Goal: Transaction & Acquisition: Purchase product/service

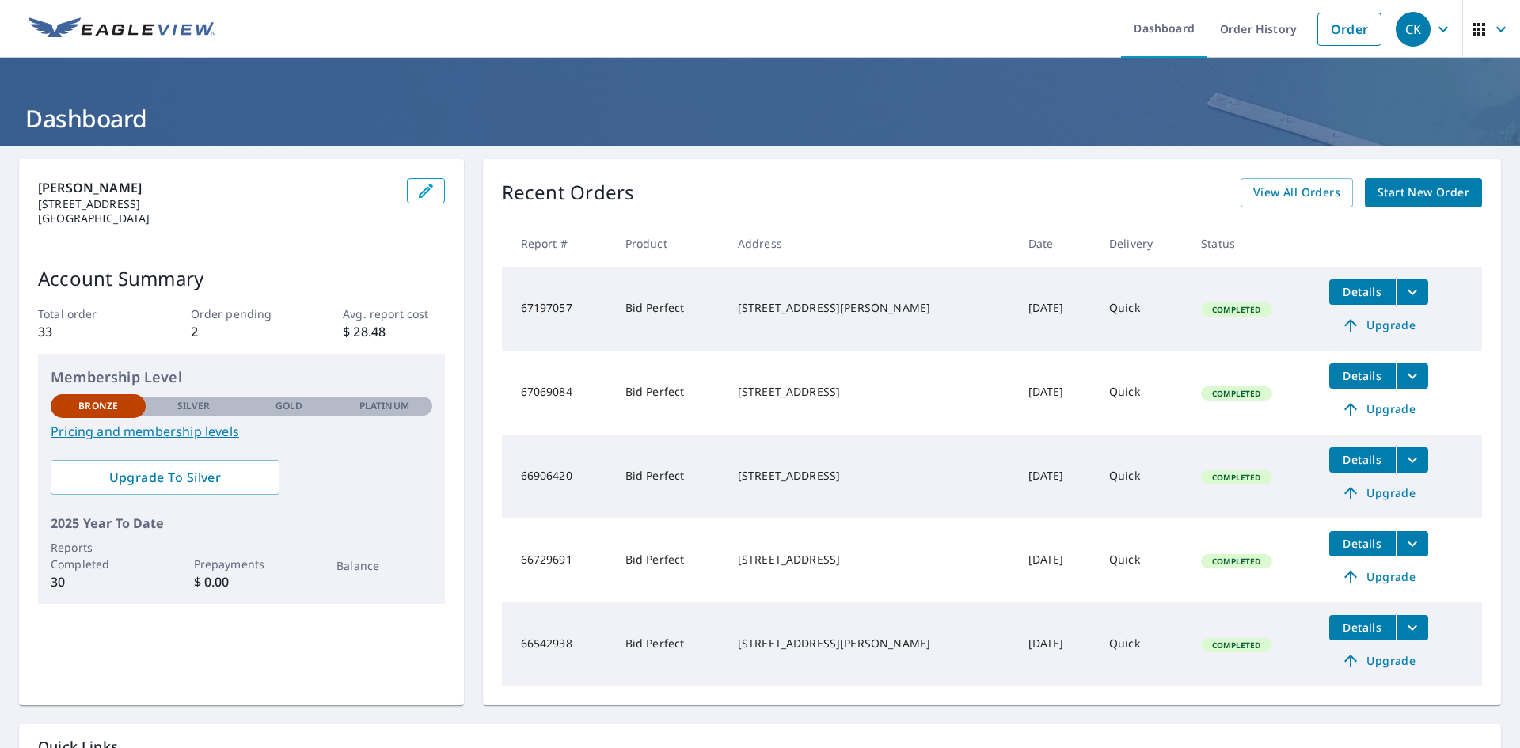
click at [1413, 185] on span "Start New Order" at bounding box center [1424, 193] width 92 height 20
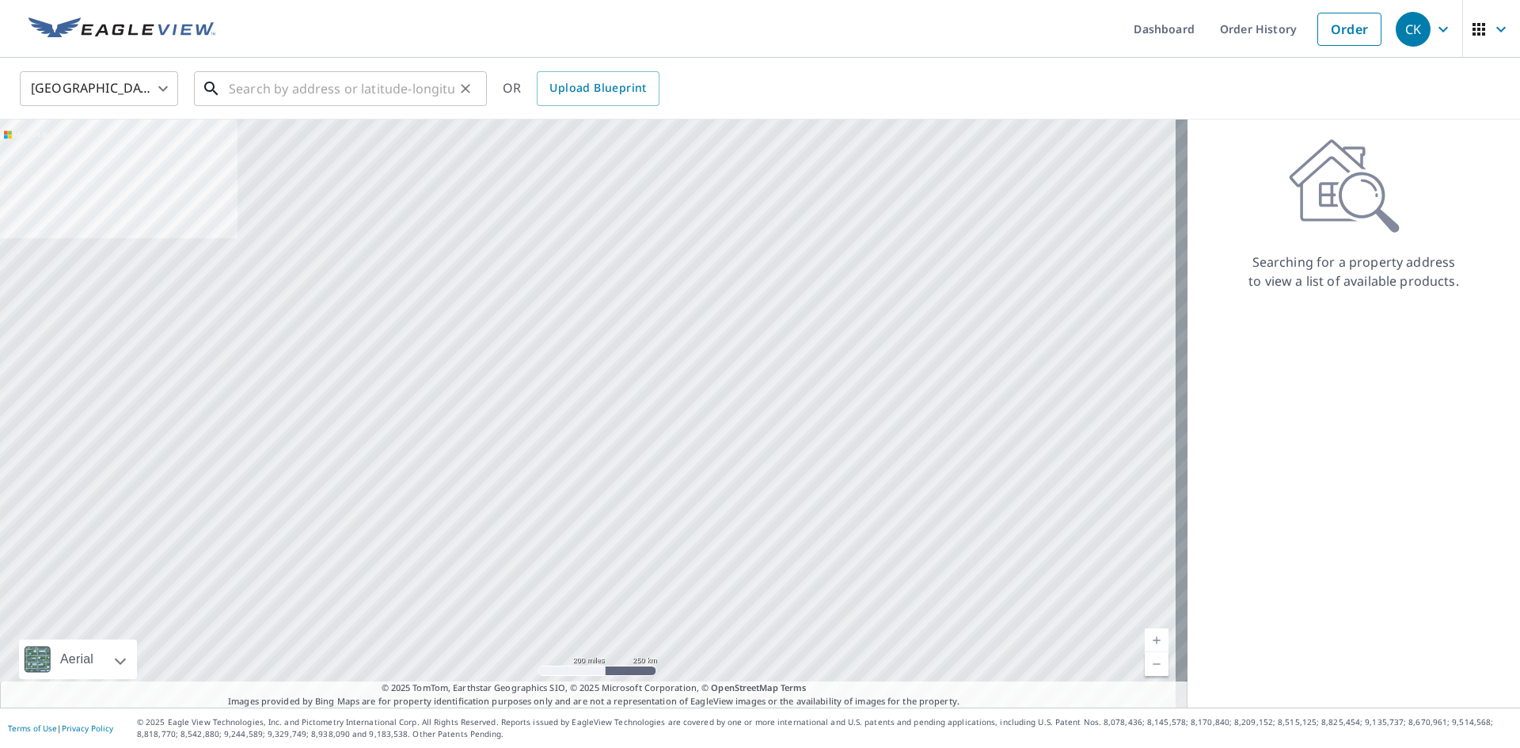
click at [263, 90] on input "text" at bounding box center [342, 89] width 226 height 44
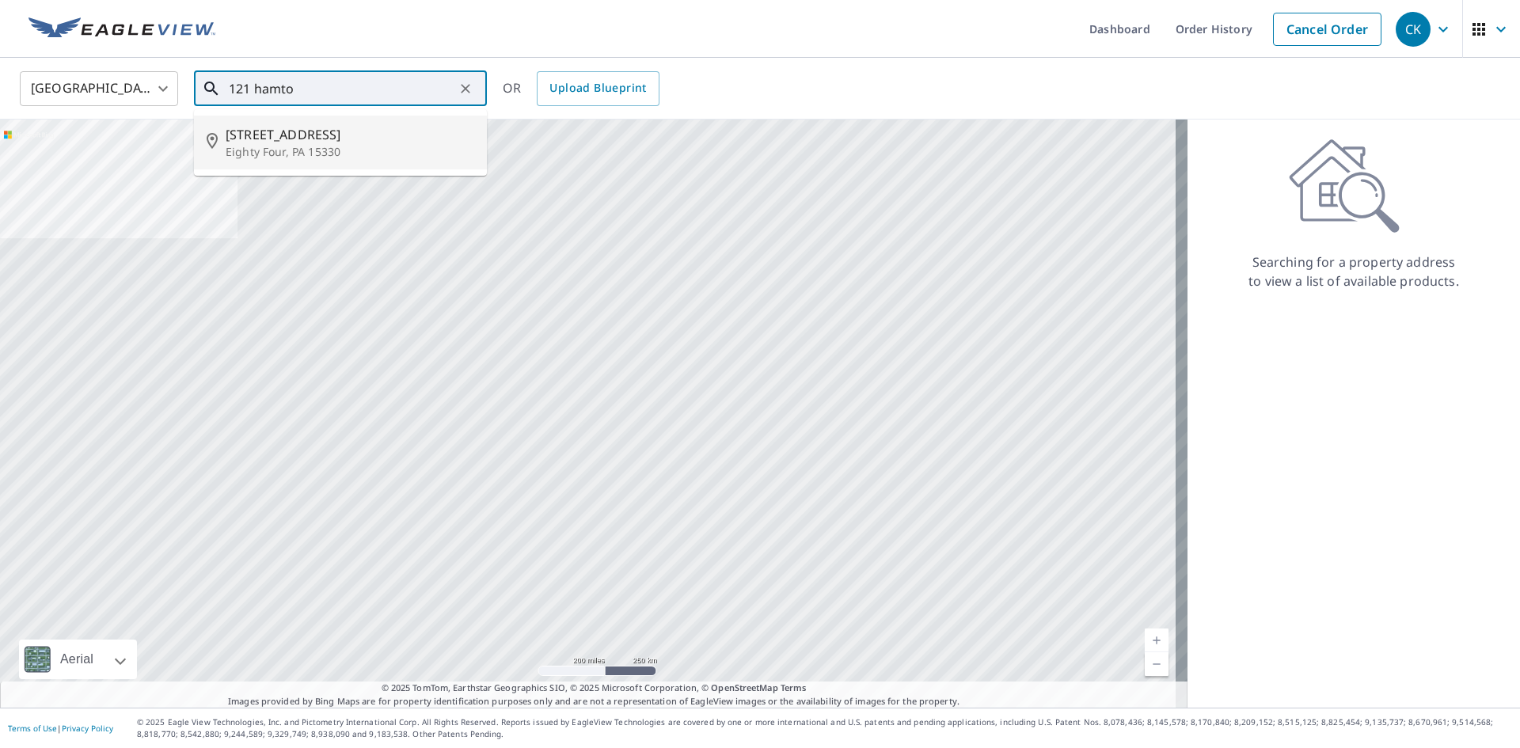
click at [273, 148] on p "Eighty Four, PA 15330" at bounding box center [350, 152] width 249 height 16
type input "[STREET_ADDRESS]"
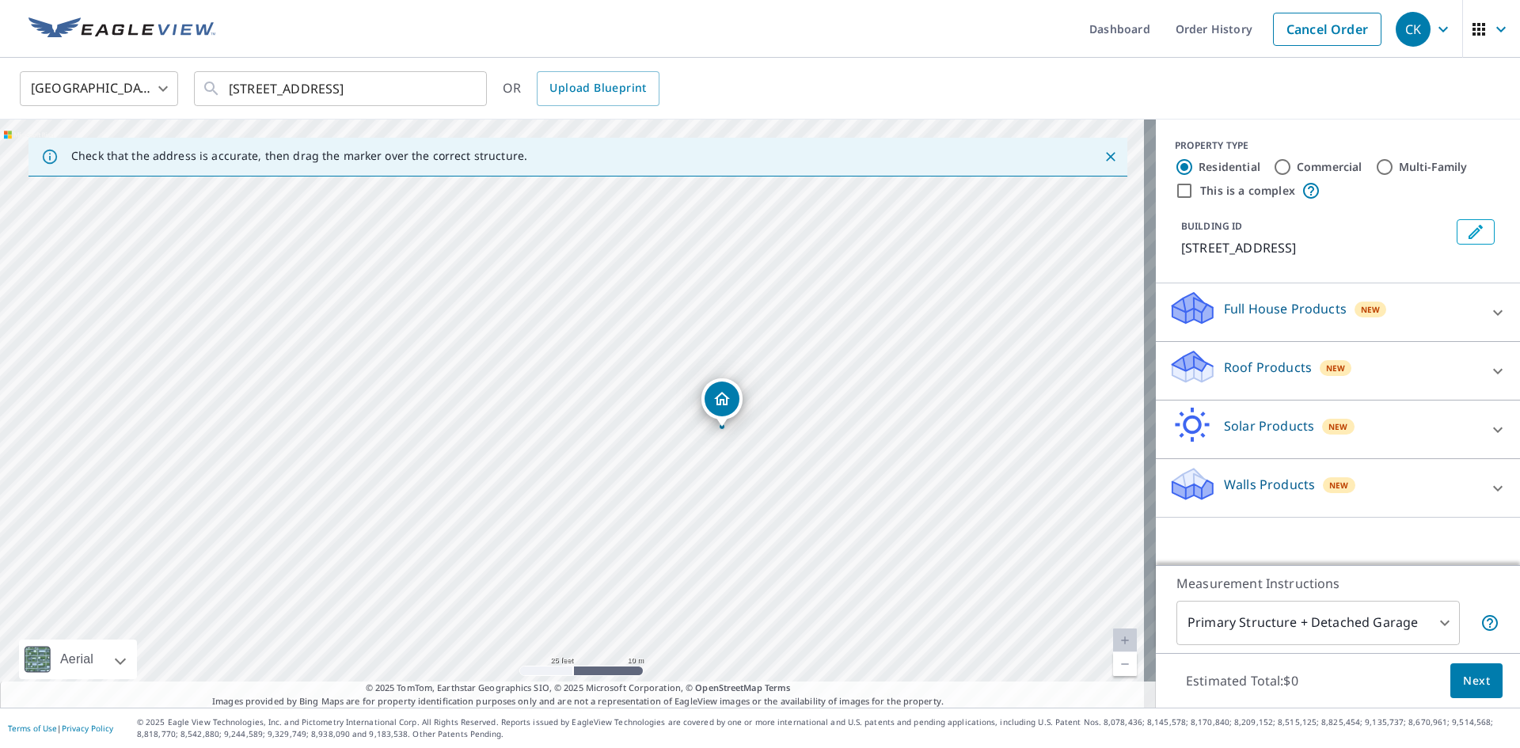
drag, startPoint x: 789, startPoint y: 488, endPoint x: 565, endPoint y: 164, distance: 394.2
click at [565, 164] on div "Check that the address is accurate, then drag the marker over the correct struc…" at bounding box center [578, 414] width 1156 height 588
click at [1376, 364] on div "Roof Products New" at bounding box center [1324, 370] width 310 height 45
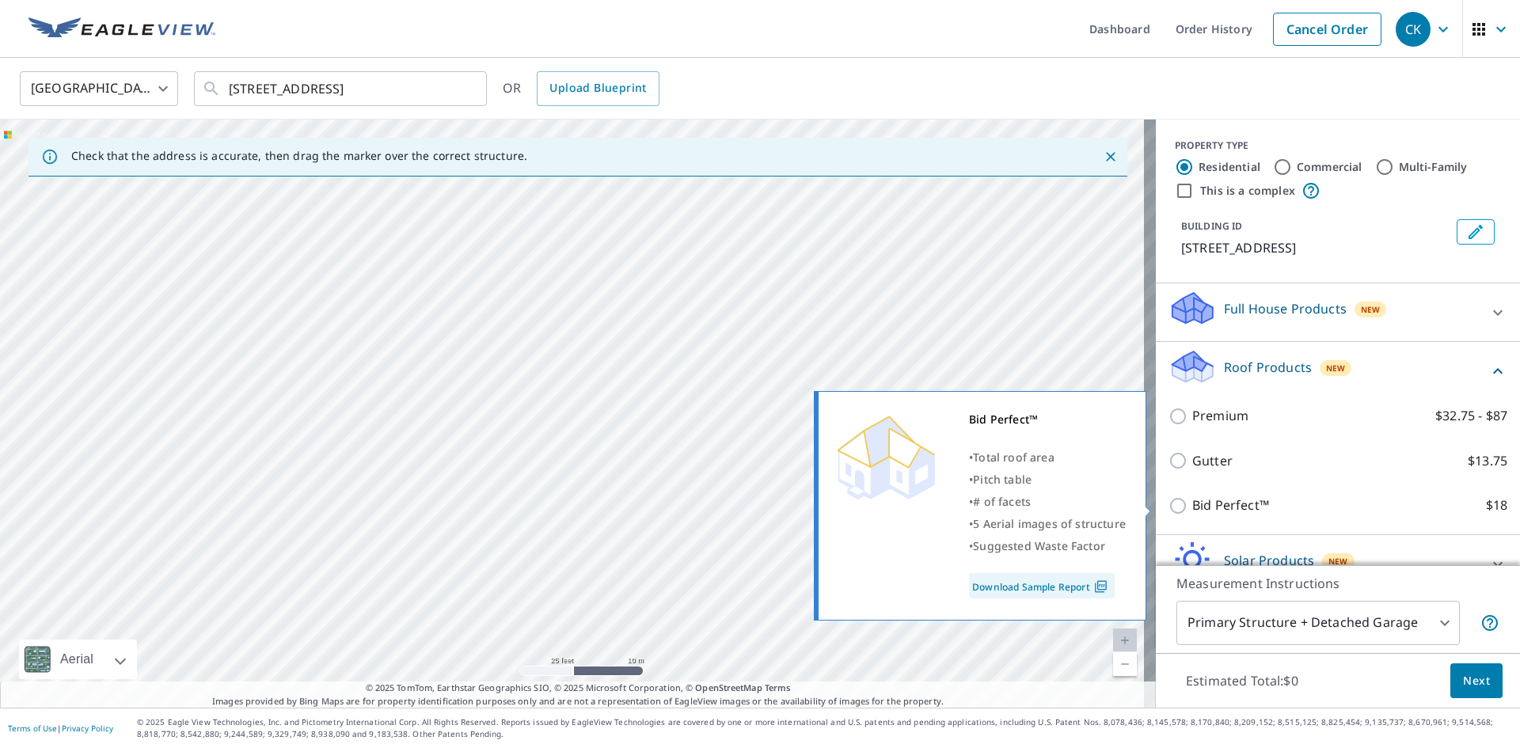
click at [1169, 502] on input "Bid Perfect™ $18" at bounding box center [1181, 505] width 24 height 19
checkbox input "true"
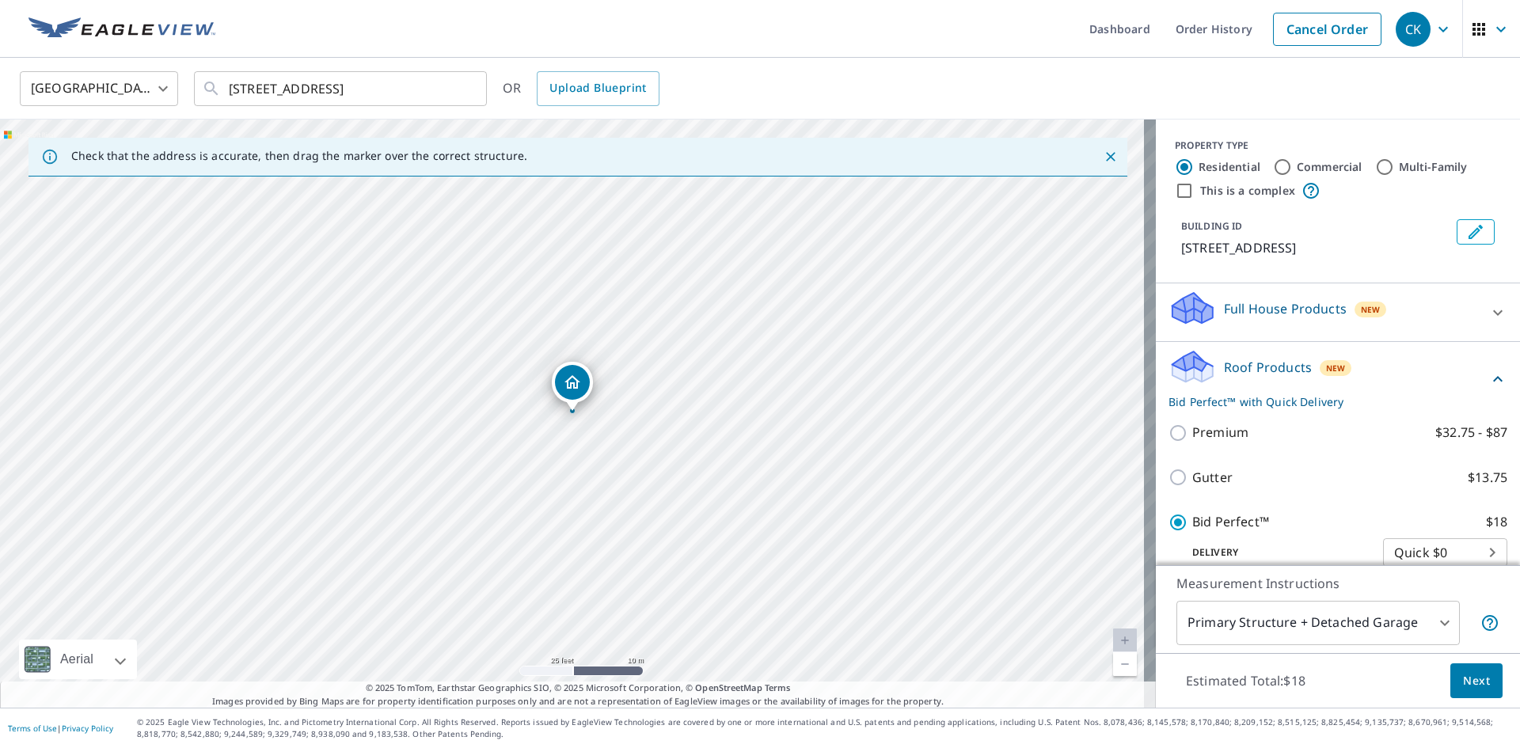
click at [1463, 671] on span "Next" at bounding box center [1476, 681] width 27 height 20
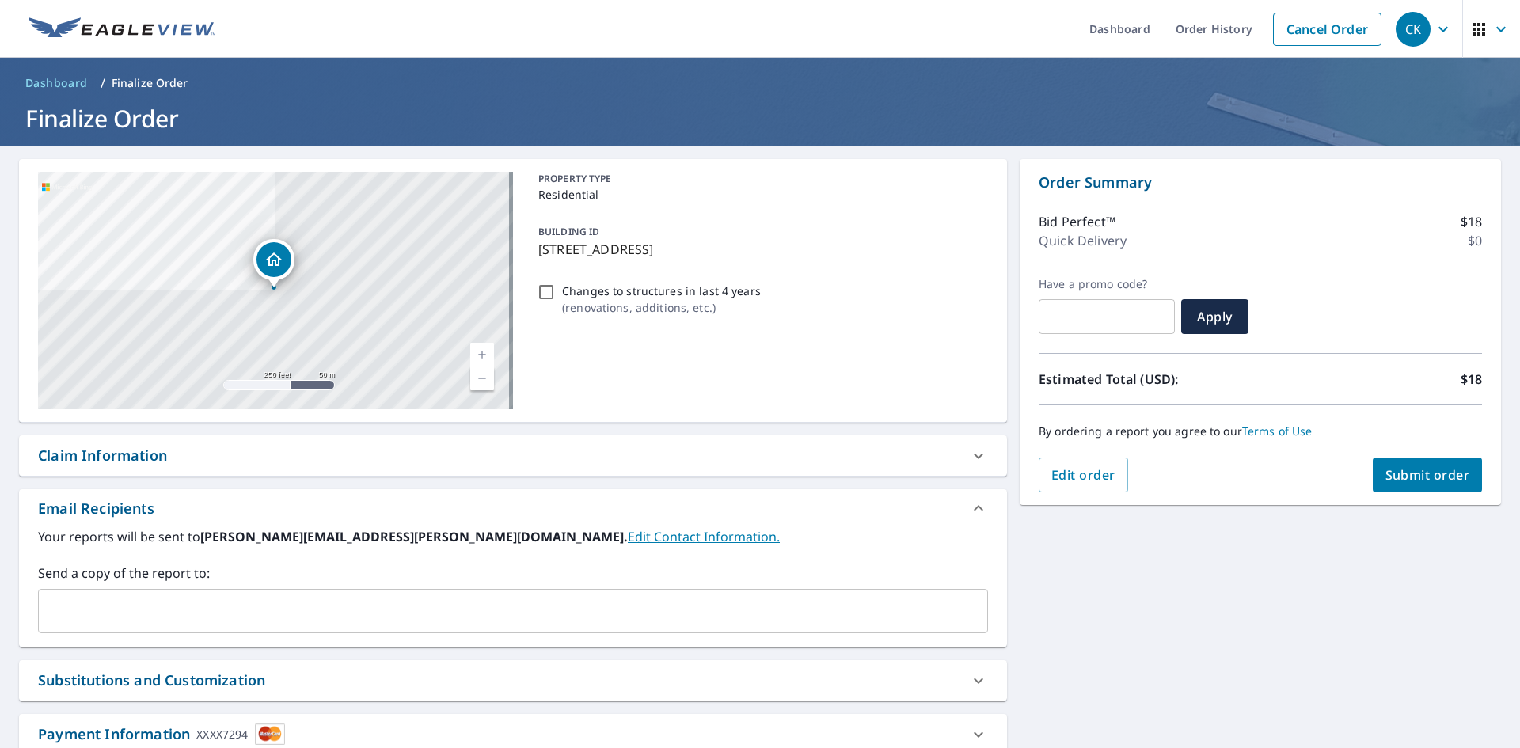
click at [1386, 479] on span "Submit order" at bounding box center [1428, 474] width 85 height 17
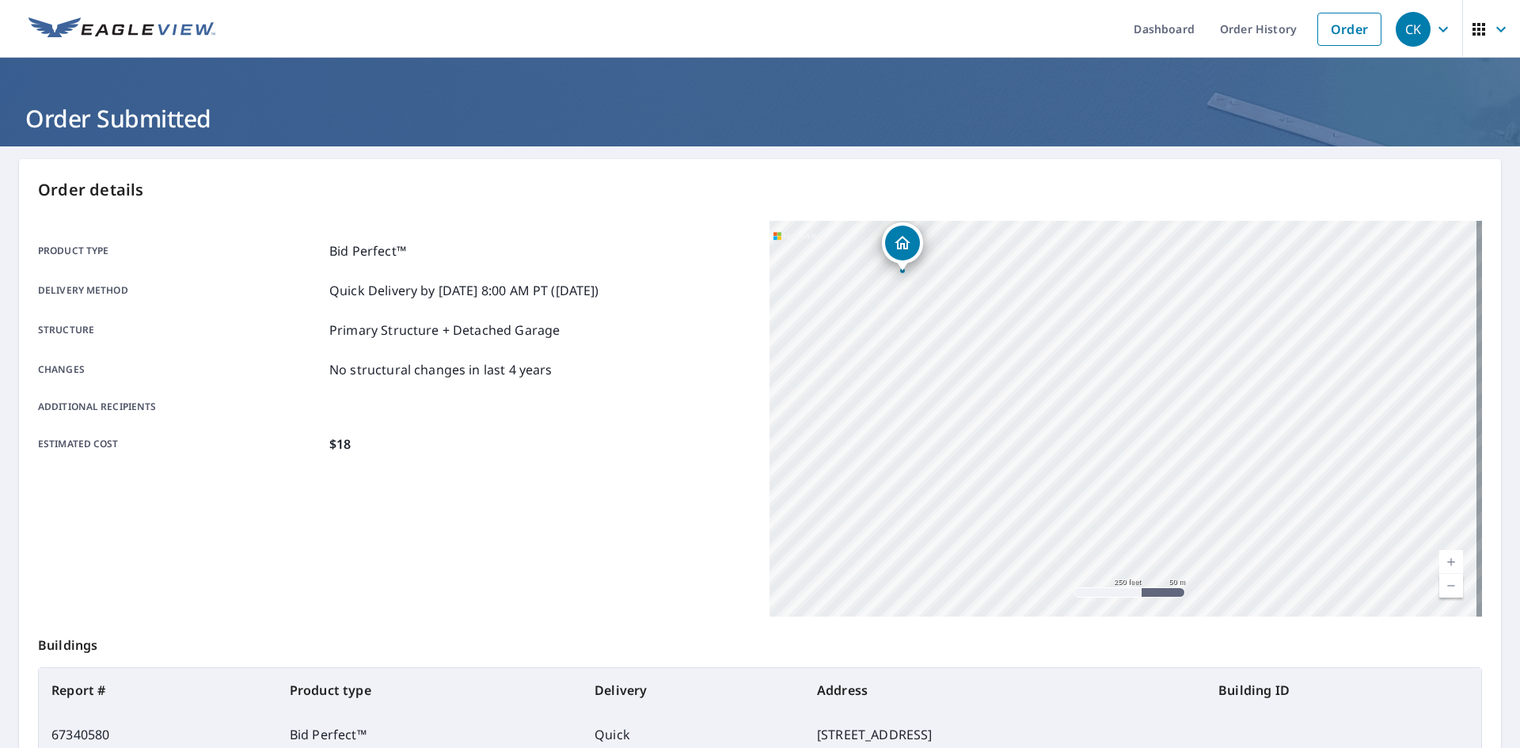
click at [1434, 31] on icon "button" at bounding box center [1443, 29] width 19 height 19
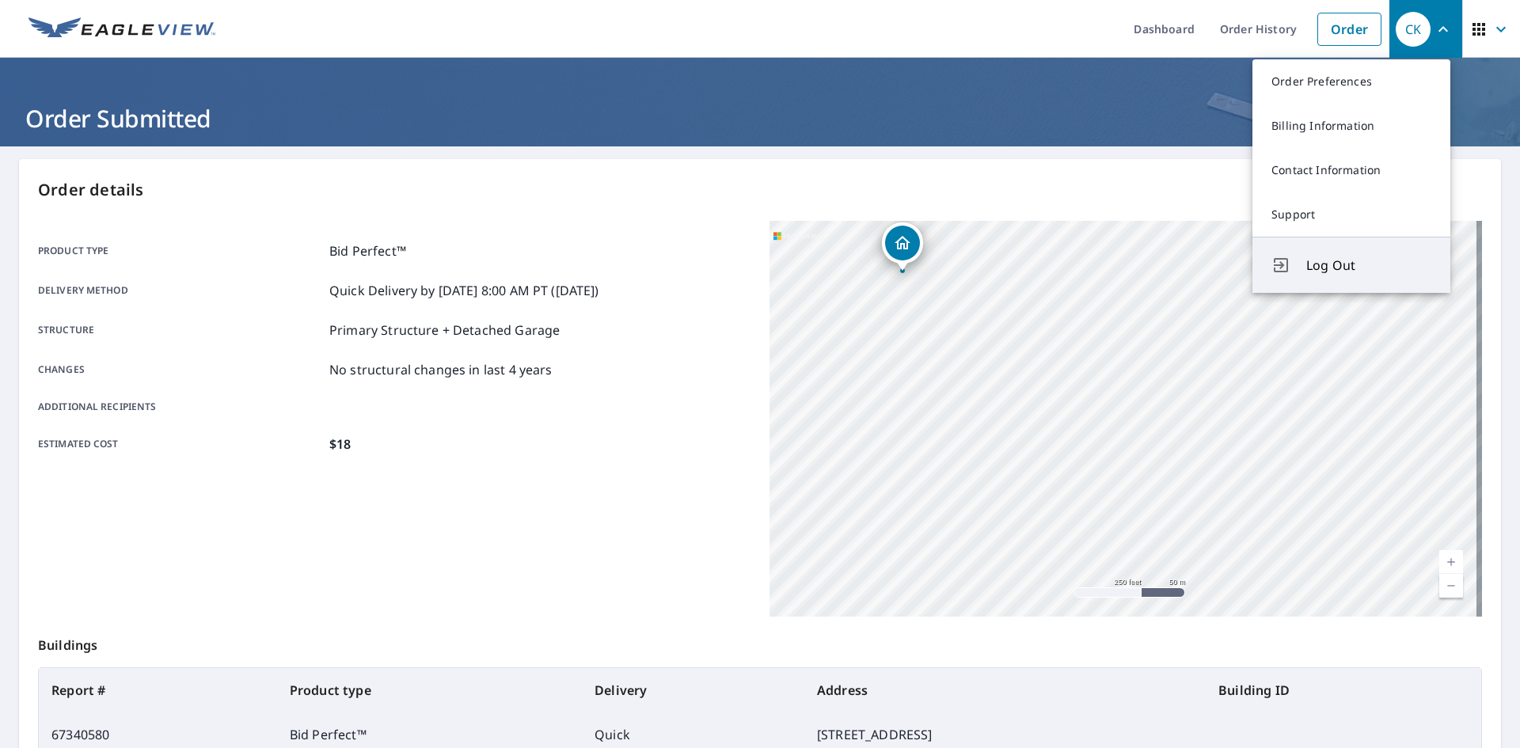
click at [1313, 261] on span "Log Out" at bounding box center [1368, 265] width 125 height 19
